Goal: Information Seeking & Learning: Learn about a topic

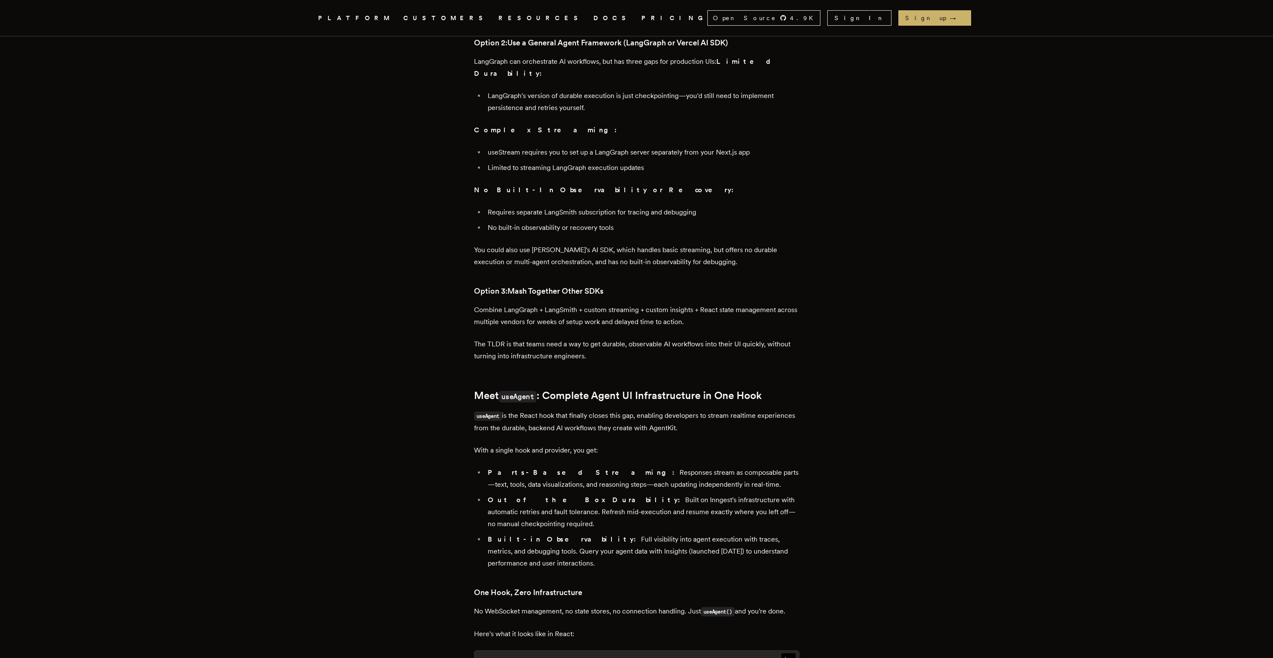
scroll to position [976, 0]
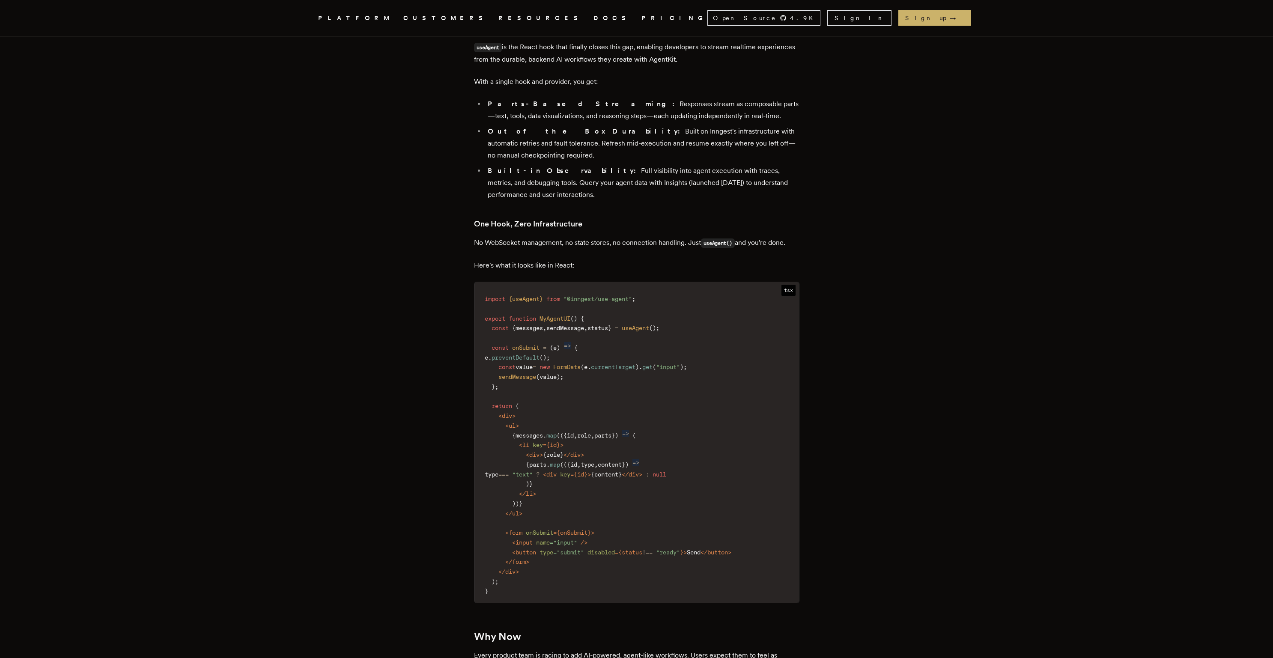
click at [534, 295] on span "useAgent" at bounding box center [525, 298] width 27 height 7
copy span "useAgent"
click at [665, 287] on code "import { useAgent } from "@inngest/use-agent" ; export function MyAgentUI ( ) {…" at bounding box center [636, 445] width 325 height 316
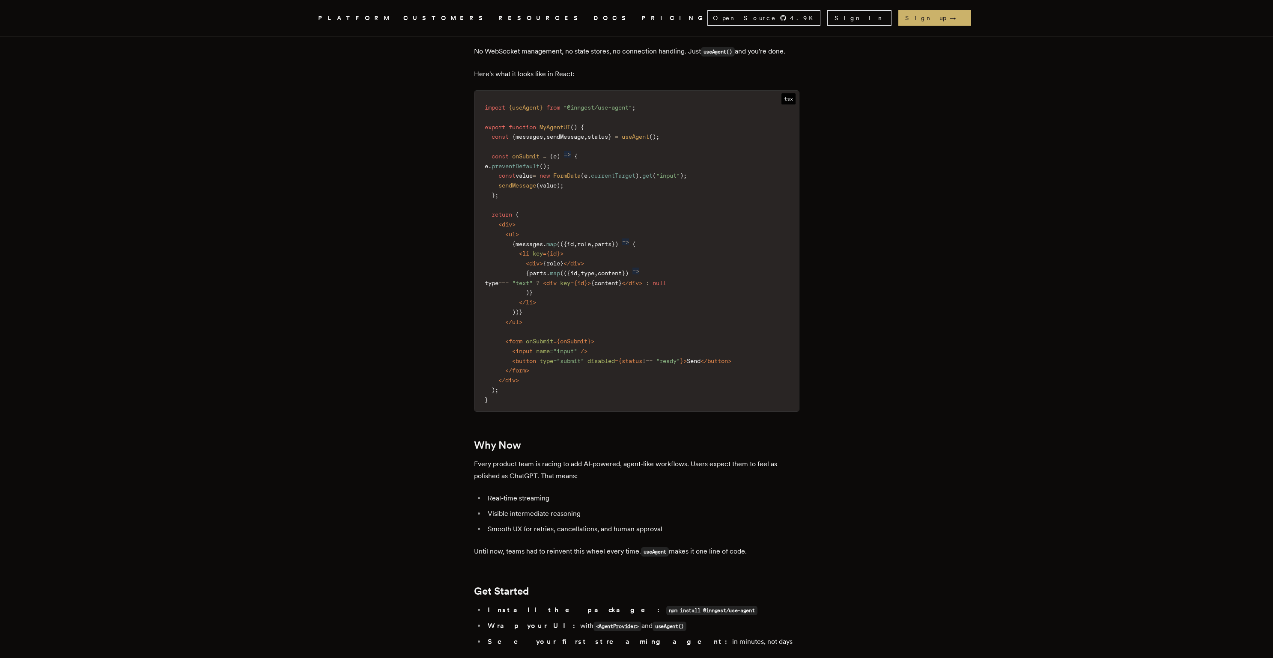
scroll to position [1211, 0]
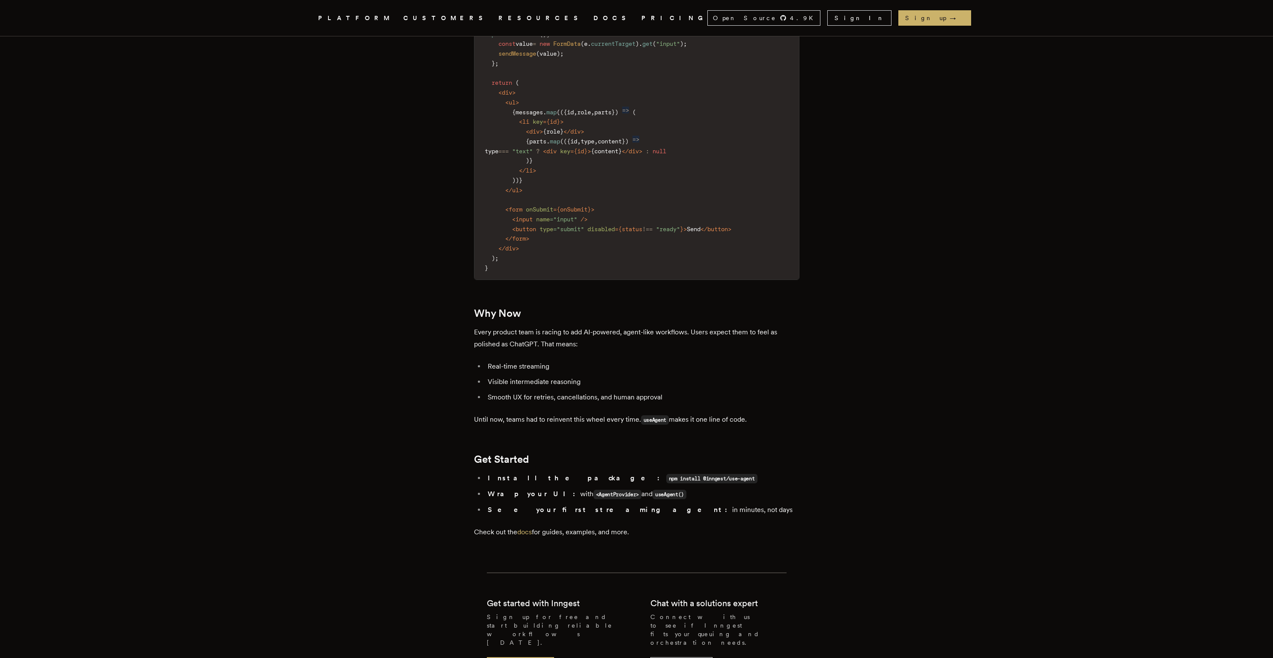
scroll to position [1432, 0]
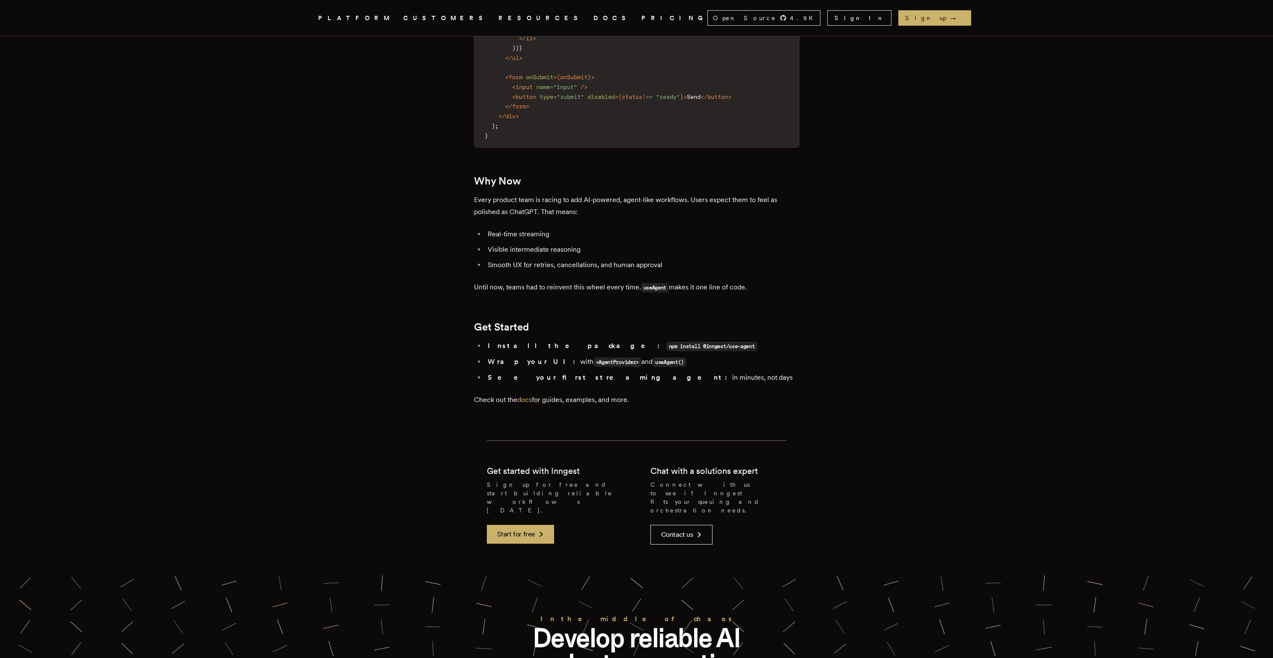
click at [487, 340] on ul "Install the package: npm install @inngest/use-agent Wrap your UI: with <AgentPr…" at bounding box center [636, 362] width 325 height 44
click at [534, 356] on li "Wrap your UI: with <AgentProvider> and useAgent()" at bounding box center [642, 362] width 314 height 12
click at [594, 358] on code "<AgentProvider>" at bounding box center [618, 362] width 48 height 9
drag, startPoint x: 610, startPoint y: 304, endPoint x: 537, endPoint y: 299, distance: 73.0
click at [608, 356] on li "Wrap your UI: with <AgentProvider> and useAgent()" at bounding box center [642, 362] width 314 height 12
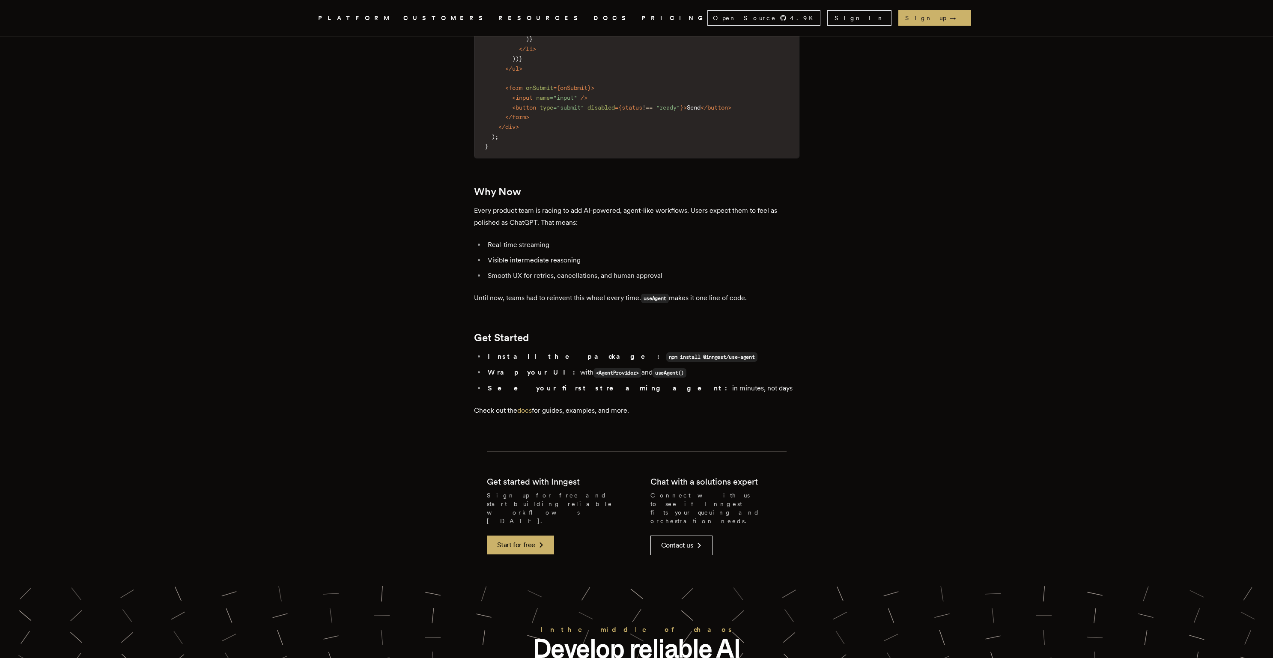
scroll to position [1259, 0]
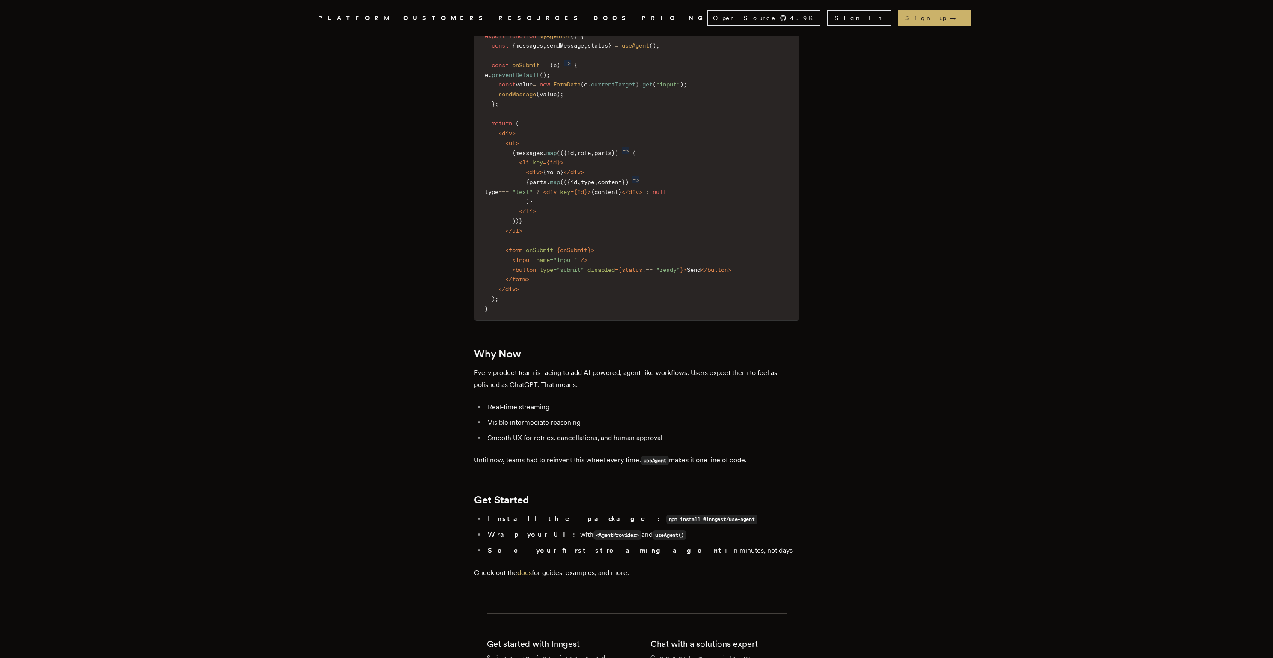
click at [203, 412] on div "Inngest .cls-1 { fill: #FAFAF9; } PLATFORM CUSTOMERS RESOURCES DOCS PRICING Ope…" at bounding box center [636, 29] width 1273 height 2541
click at [1012, 260] on div "Inngest .cls-1 { fill: #FAFAF9; } PLATFORM CUSTOMERS RESOURCES DOCS PRICING Ope…" at bounding box center [636, 29] width 1273 height 2541
